Goal: Navigation & Orientation: Find specific page/section

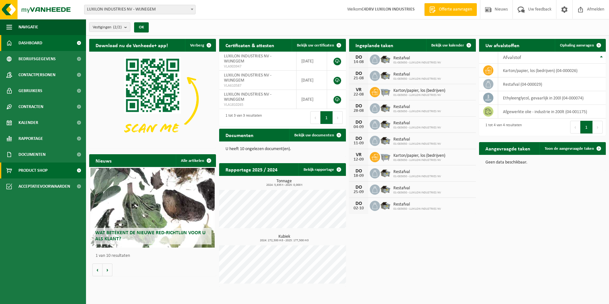
click at [23, 173] on span "Product Shop" at bounding box center [32, 171] width 29 height 16
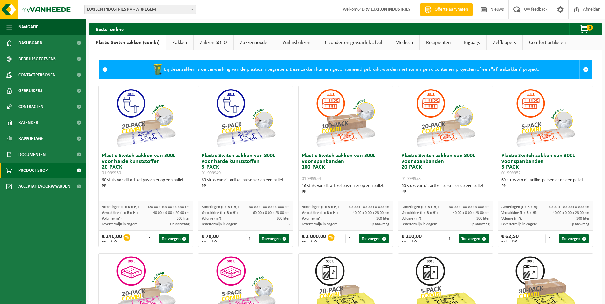
click at [254, 46] on link "Zakkenhouder" at bounding box center [255, 42] width 42 height 15
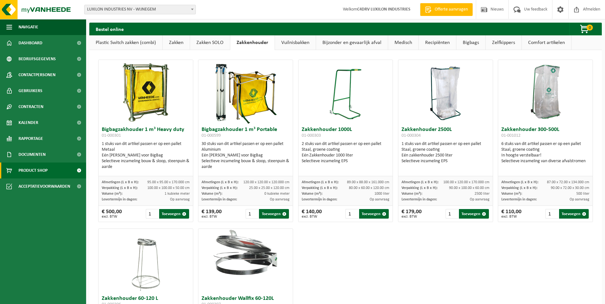
click at [301, 43] on link "Vuilnisbakken" at bounding box center [295, 42] width 41 height 15
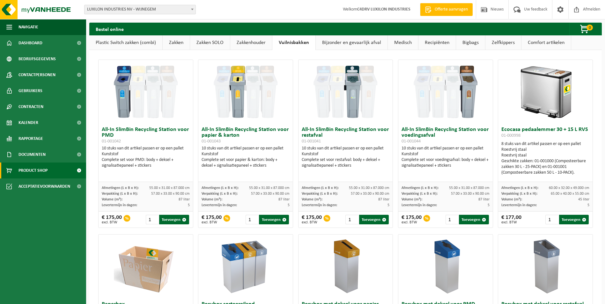
click at [402, 45] on link "Medisch" at bounding box center [403, 42] width 30 height 15
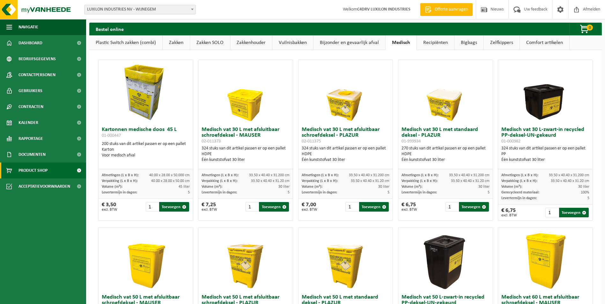
click at [436, 46] on link "Recipiënten" at bounding box center [435, 42] width 37 height 15
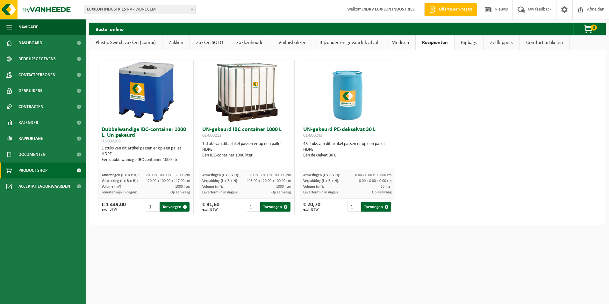
click at [470, 43] on link "Bigbags" at bounding box center [469, 42] width 29 height 15
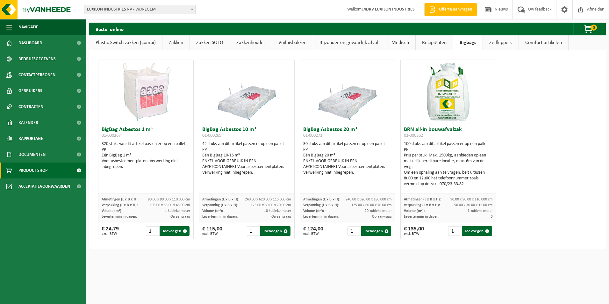
click at [499, 43] on link "Zelfkippers" at bounding box center [501, 42] width 36 height 15
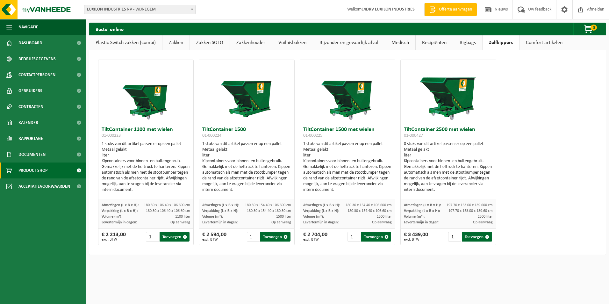
click at [534, 45] on link "Comfort artikelen" at bounding box center [544, 42] width 49 height 15
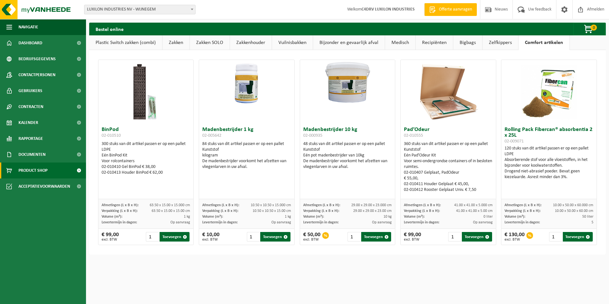
click at [223, 43] on link "Zakken SOLO" at bounding box center [210, 42] width 40 height 15
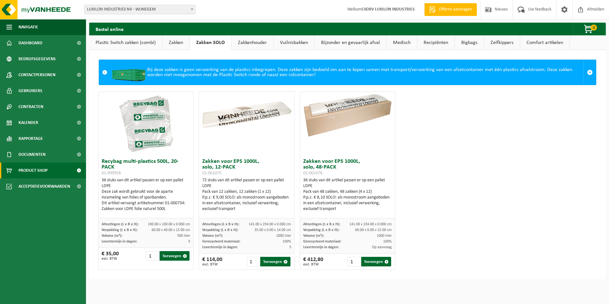
drag, startPoint x: 171, startPoint y: 48, endPoint x: 102, endPoint y: 103, distance: 88.0
click at [102, 103] on div at bounding box center [145, 124] width 95 height 64
click at [50, 92] on link "Gebruikers" at bounding box center [43, 91] width 86 height 16
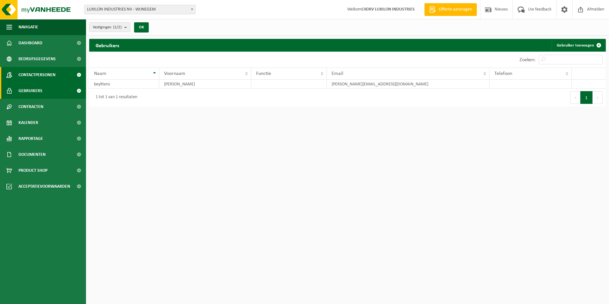
click at [43, 76] on span "Contactpersonen" at bounding box center [36, 75] width 37 height 16
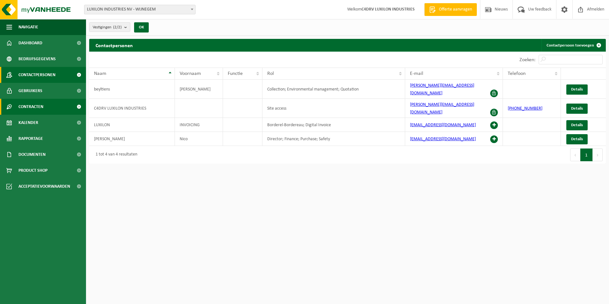
click at [36, 105] on span "Contracten" at bounding box center [30, 107] width 25 height 16
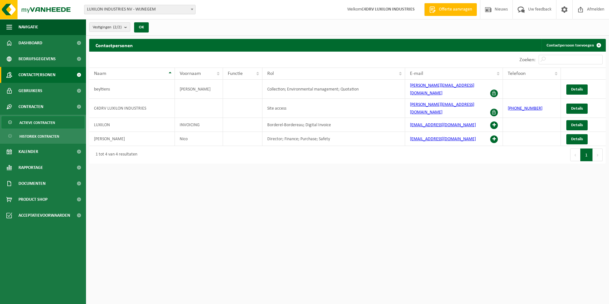
click at [49, 121] on span "Actieve contracten" at bounding box center [37, 123] width 36 height 12
